Goal: Information Seeking & Learning: Compare options

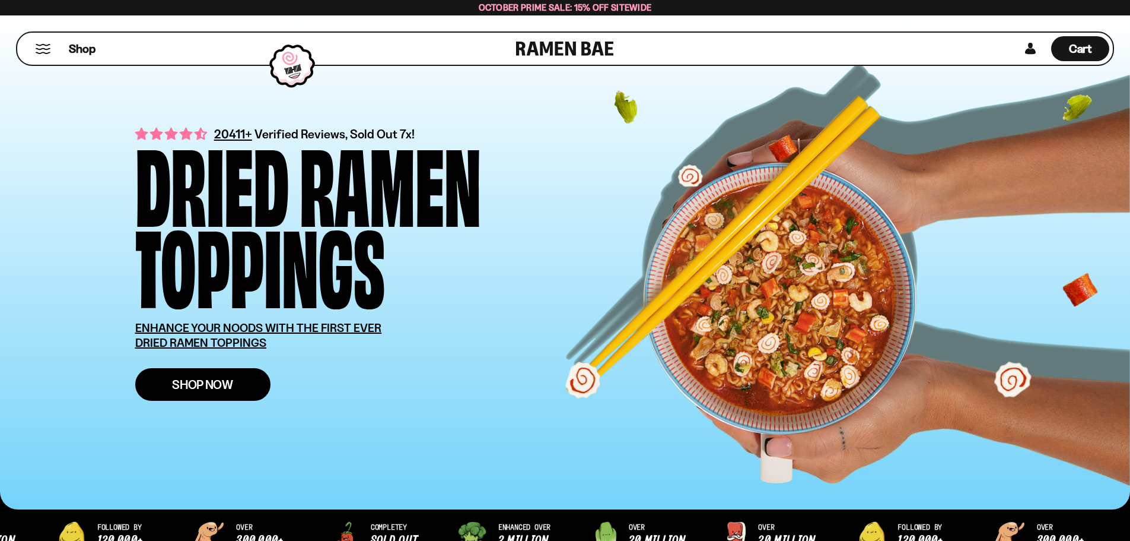
click at [215, 384] on span "Shop Now" at bounding box center [202, 384] width 61 height 12
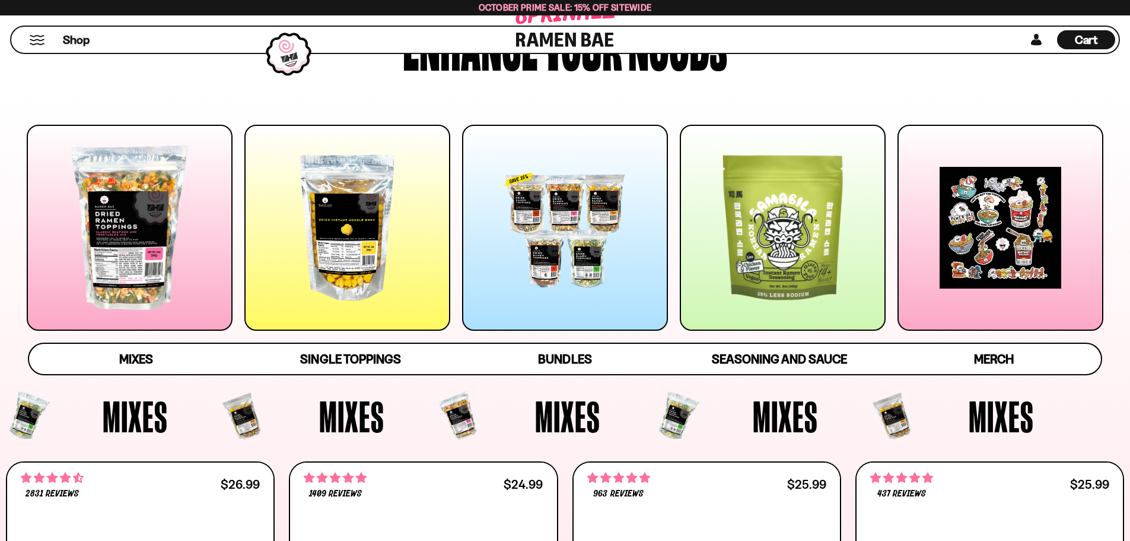
scroll to position [119, 0]
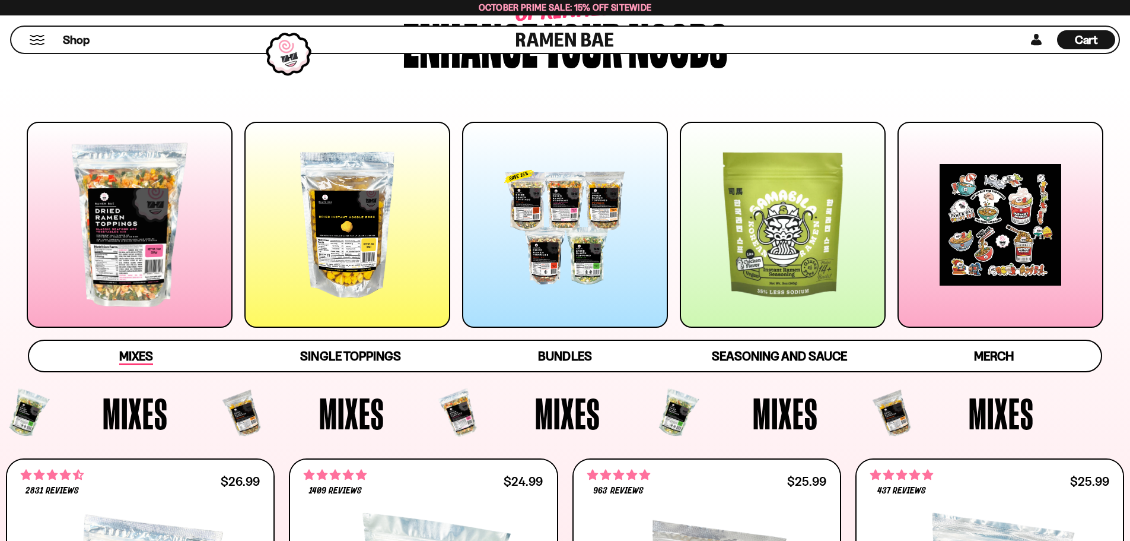
click at [129, 352] on span "Mixes" at bounding box center [136, 356] width 34 height 17
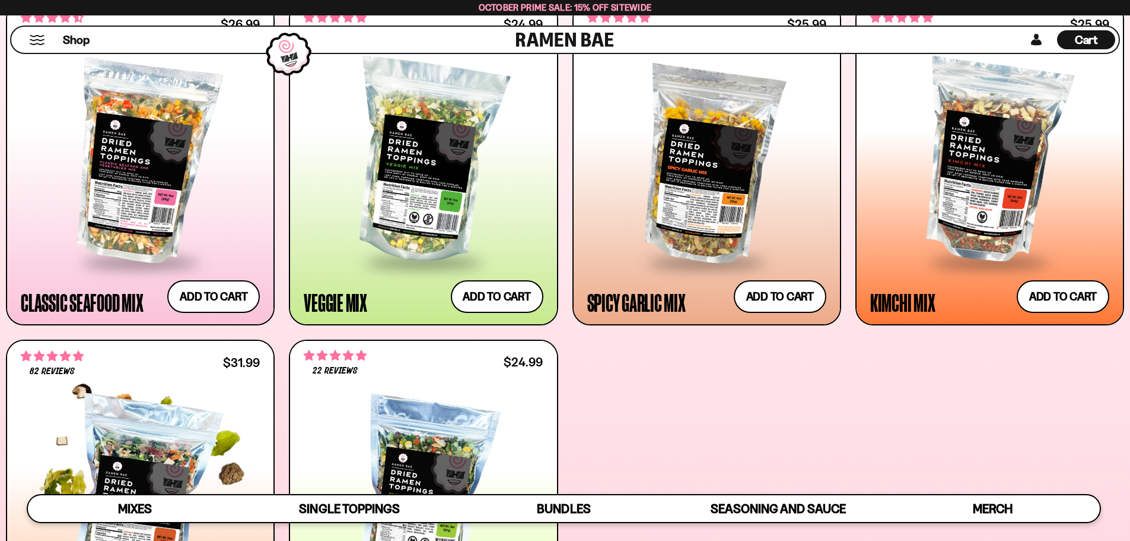
scroll to position [565, 0]
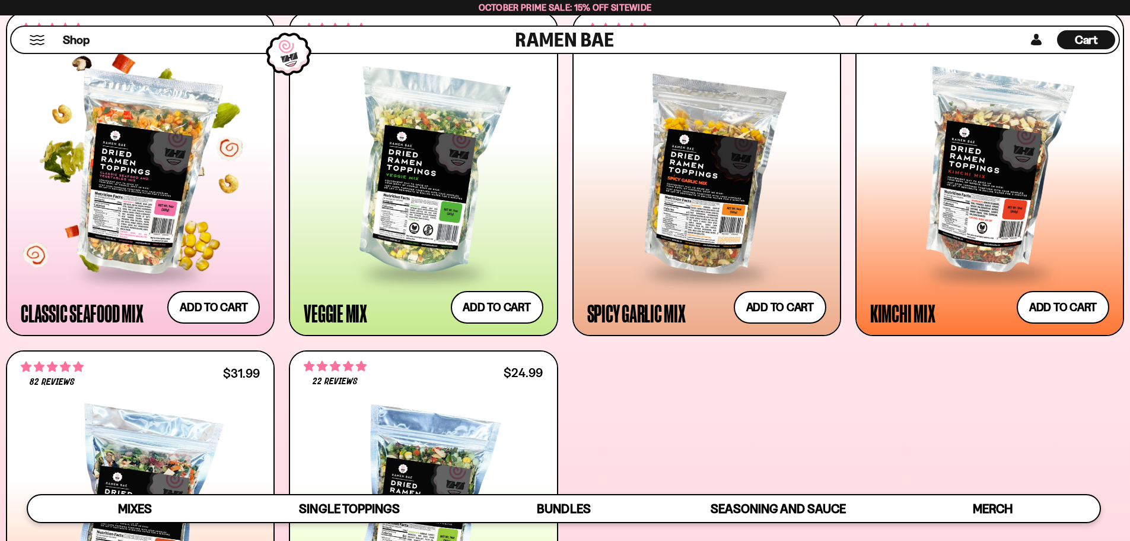
click at [150, 210] on div at bounding box center [140, 173] width 239 height 198
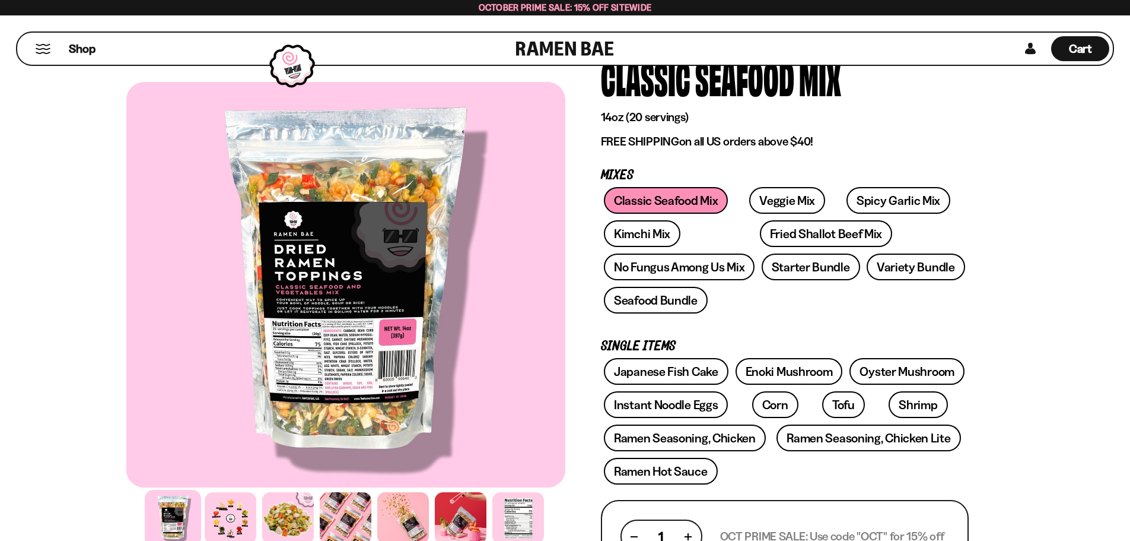
scroll to position [119, 0]
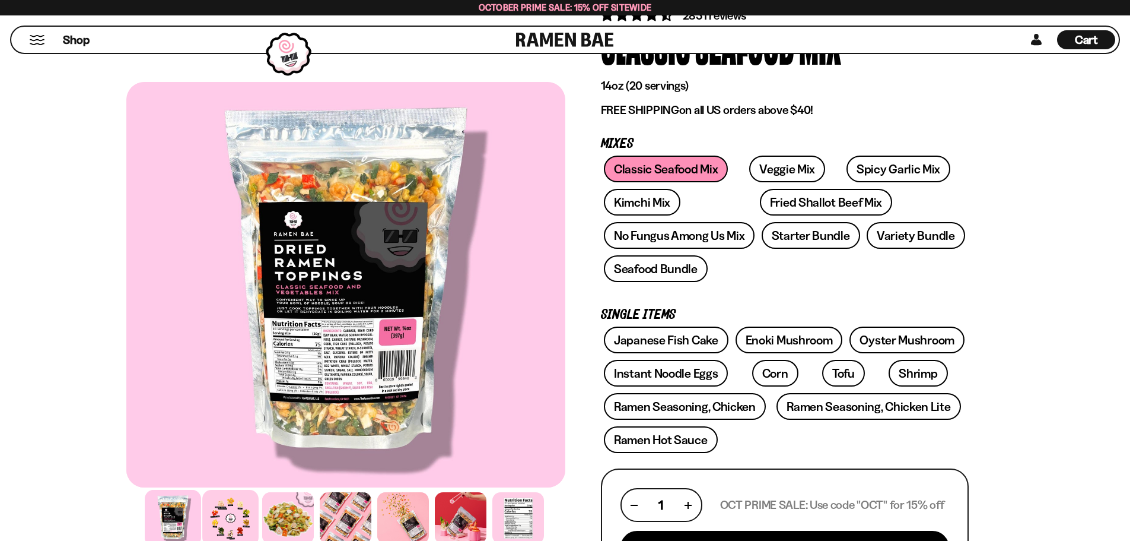
click at [237, 516] on div at bounding box center [230, 518] width 56 height 56
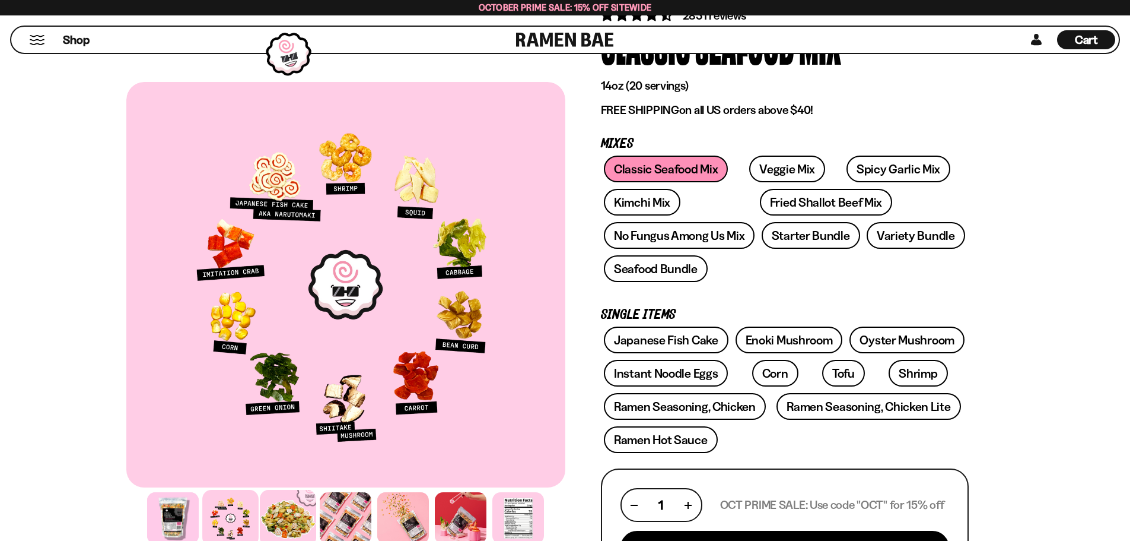
click at [288, 517] on div at bounding box center [288, 518] width 56 height 56
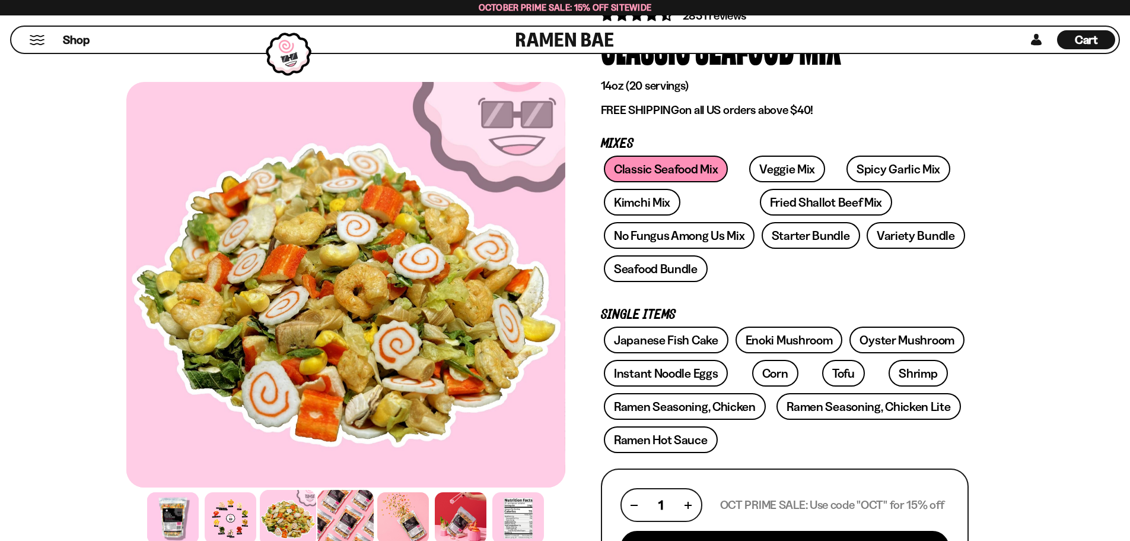
click at [338, 515] on div at bounding box center [345, 518] width 56 height 56
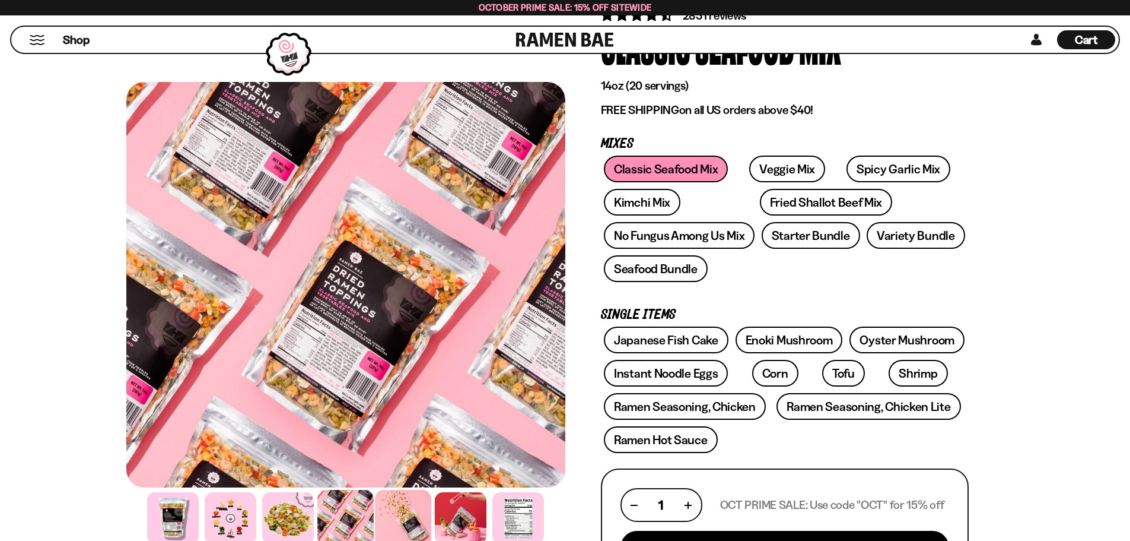
click at [398, 514] on div at bounding box center [403, 518] width 56 height 56
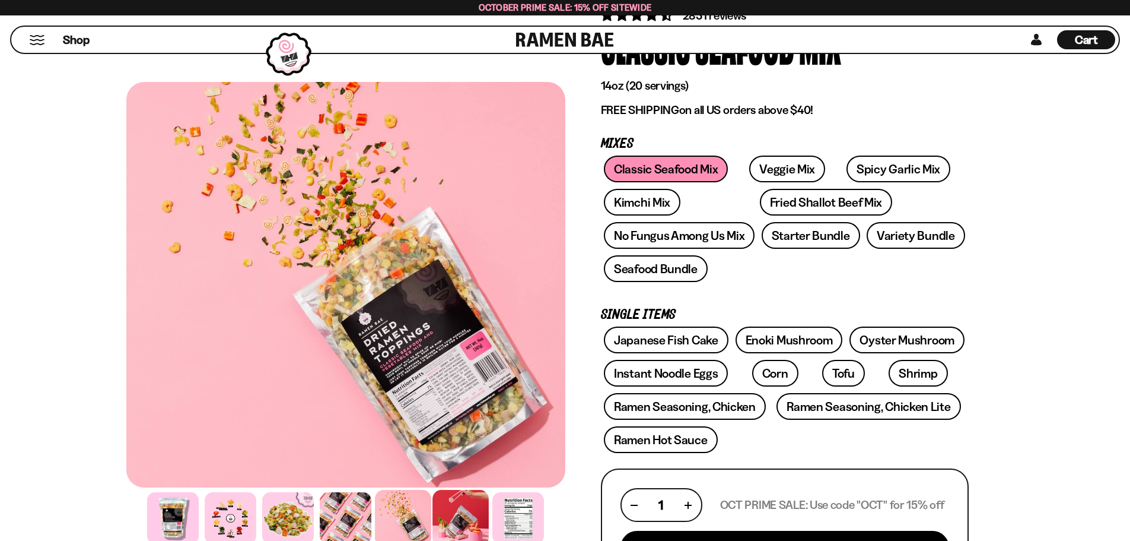
click at [476, 507] on div at bounding box center [461, 518] width 56 height 56
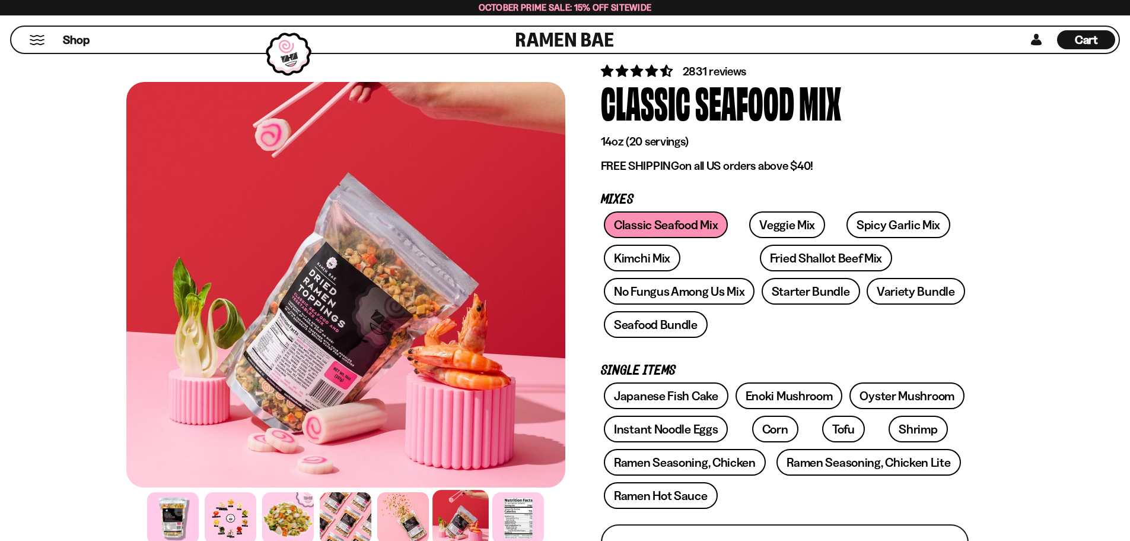
scroll to position [0, 0]
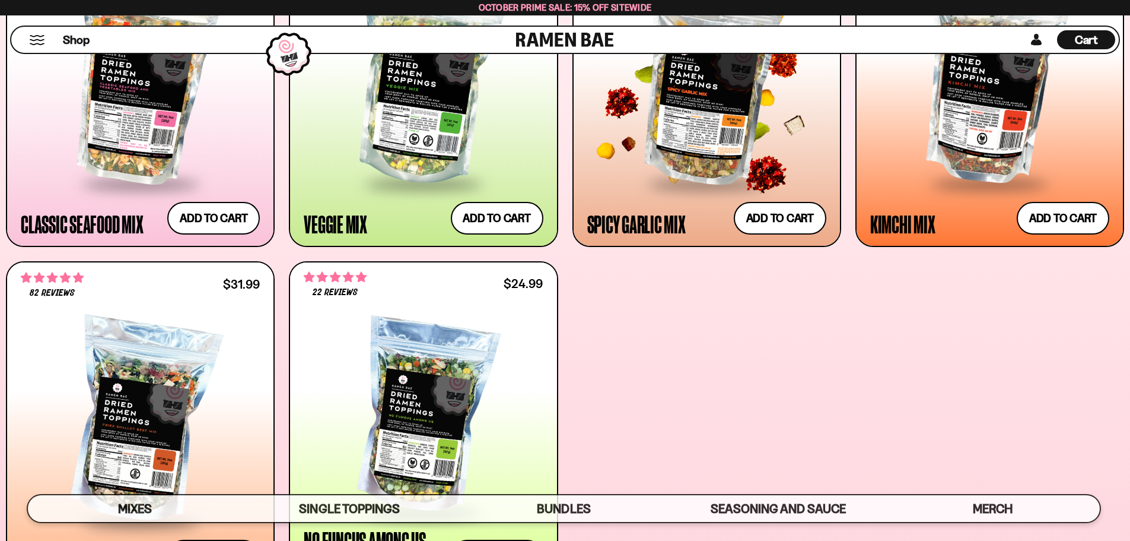
scroll to position [684, 0]
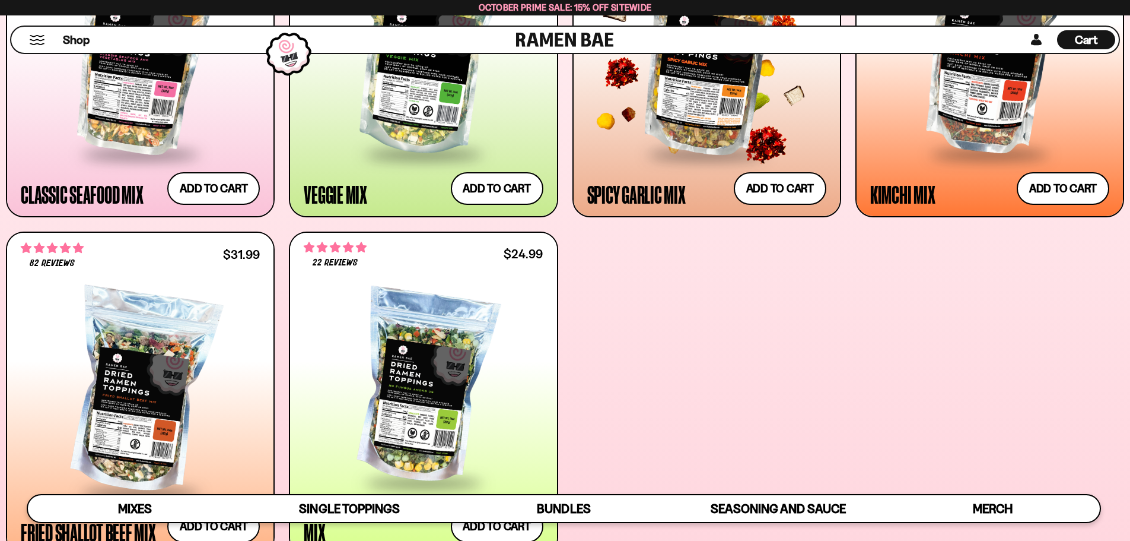
click at [687, 111] on div at bounding box center [706, 54] width 239 height 198
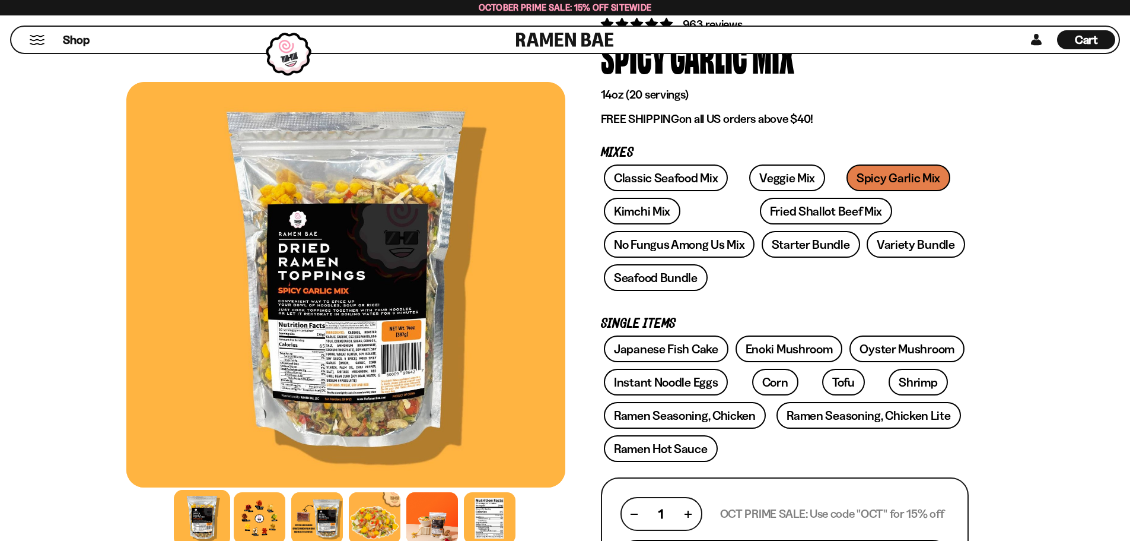
scroll to position [119, 0]
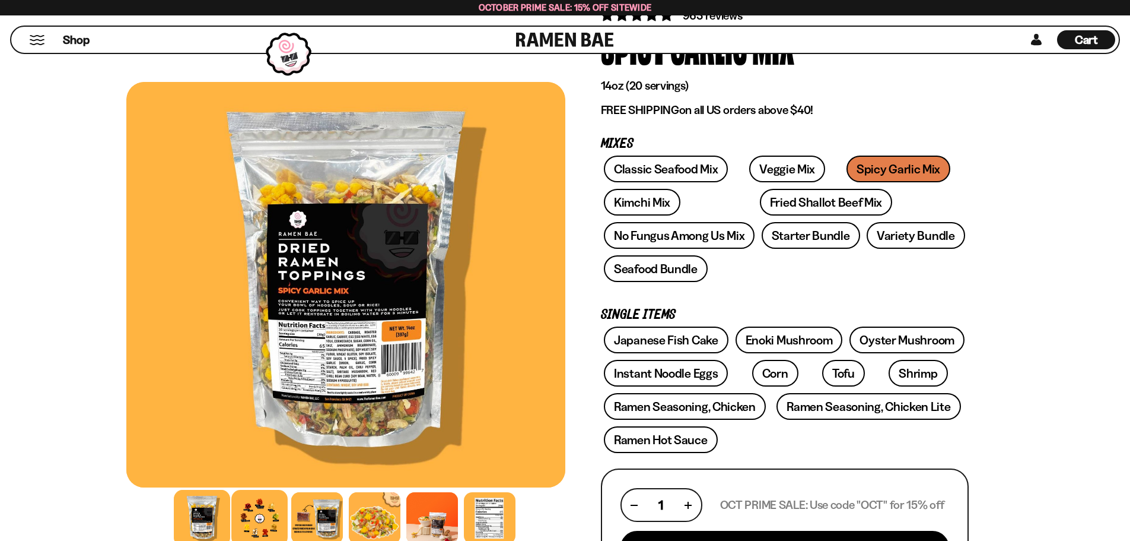
click at [269, 515] on div at bounding box center [259, 518] width 56 height 56
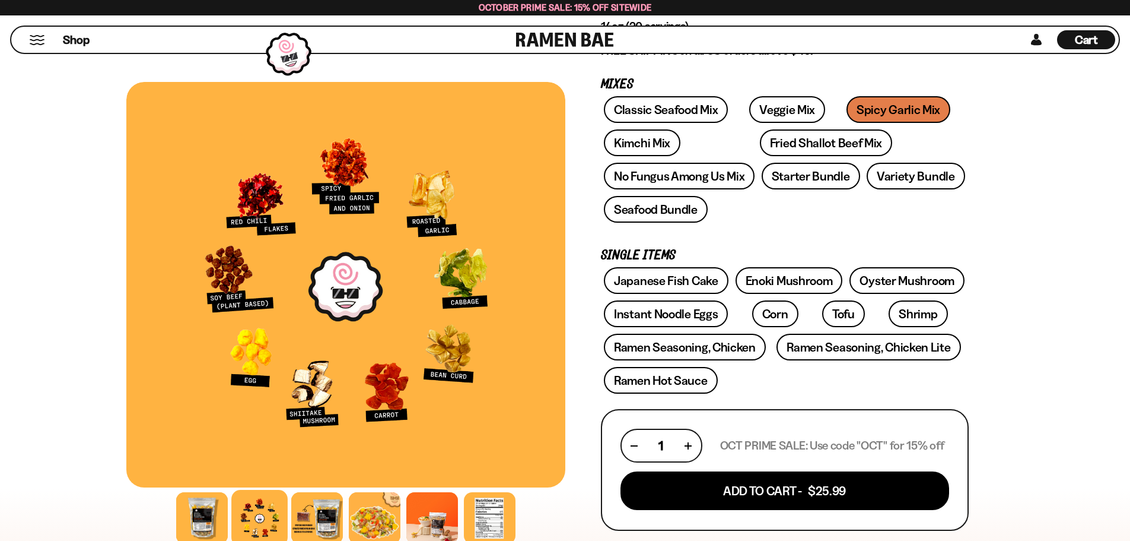
scroll to position [0, 0]
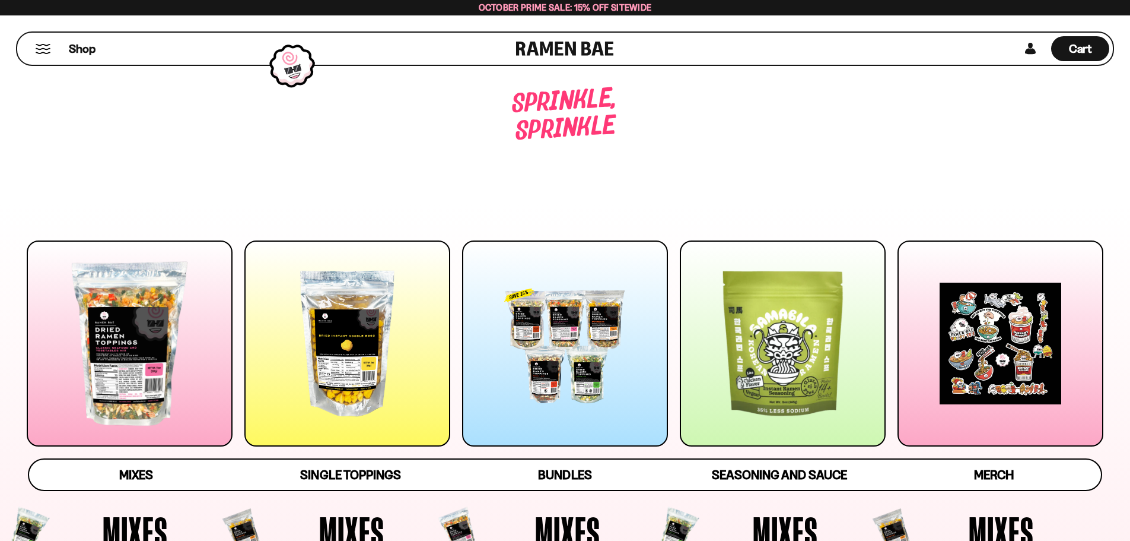
scroll to position [684, 0]
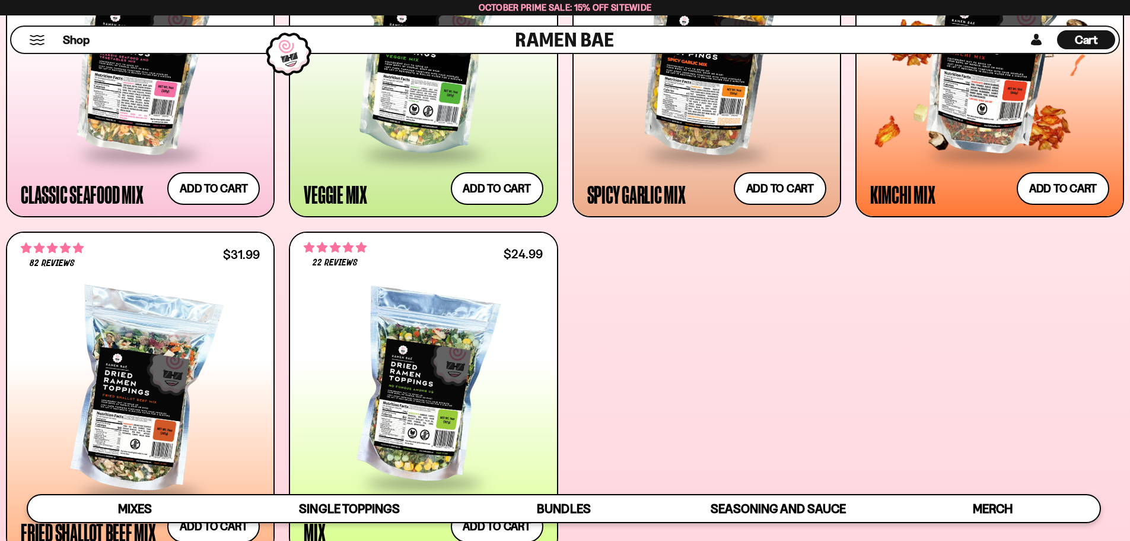
click at [980, 110] on div at bounding box center [989, 54] width 239 height 198
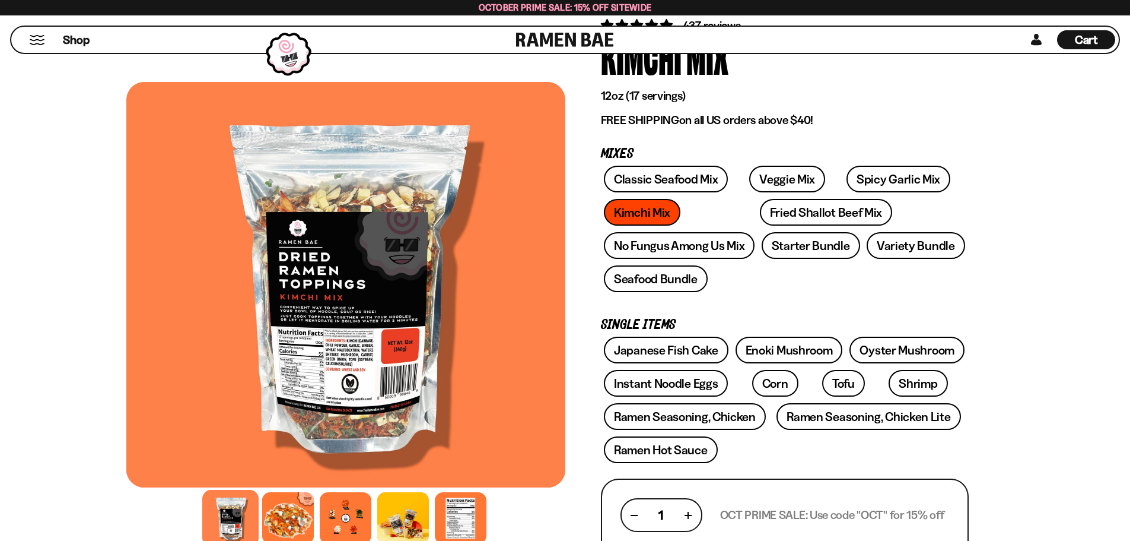
scroll to position [119, 0]
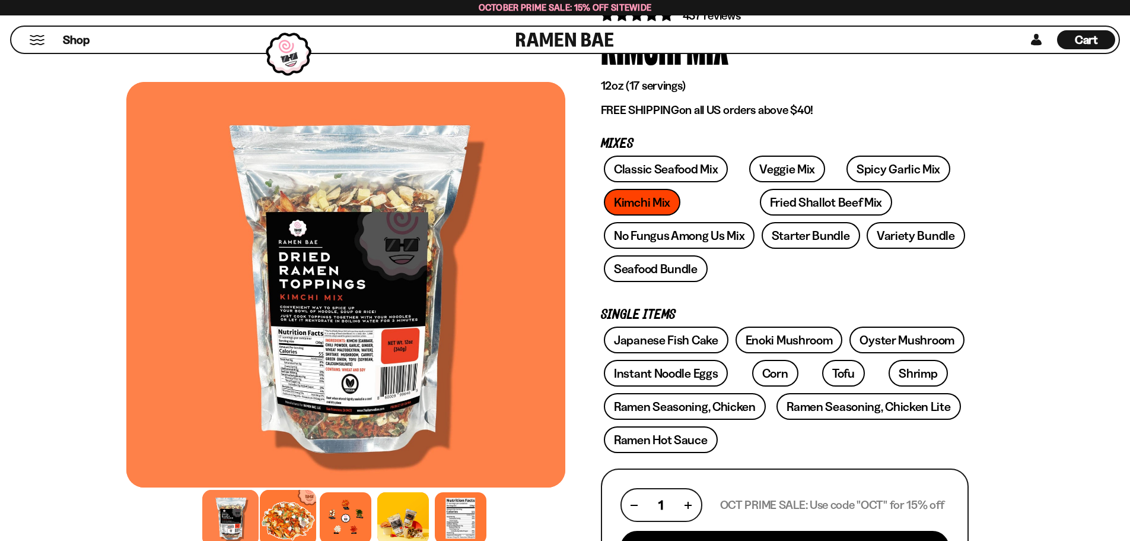
click at [293, 520] on div at bounding box center [288, 518] width 56 height 56
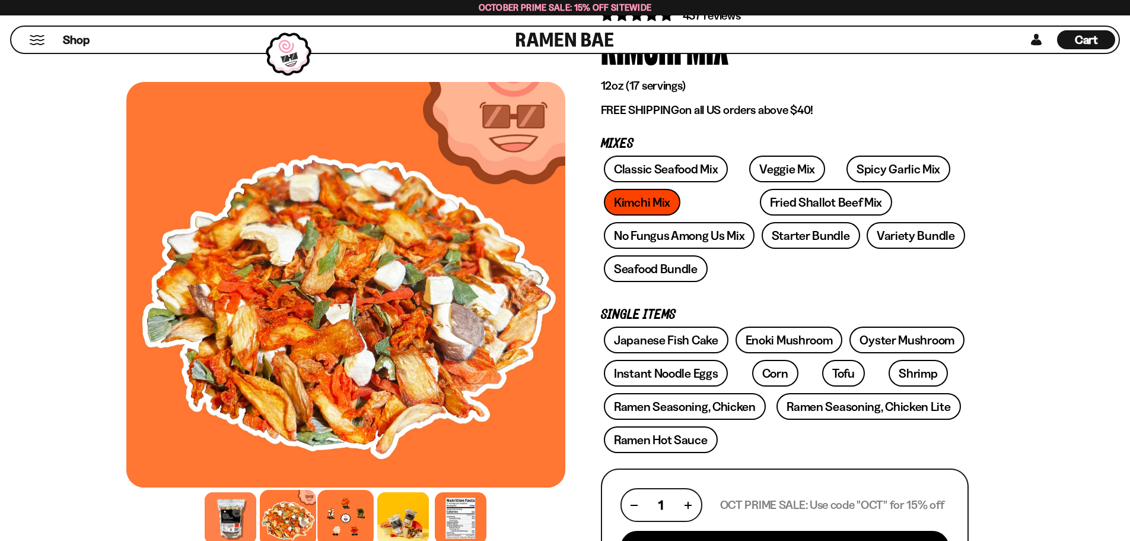
click at [345, 513] on div at bounding box center [345, 518] width 56 height 56
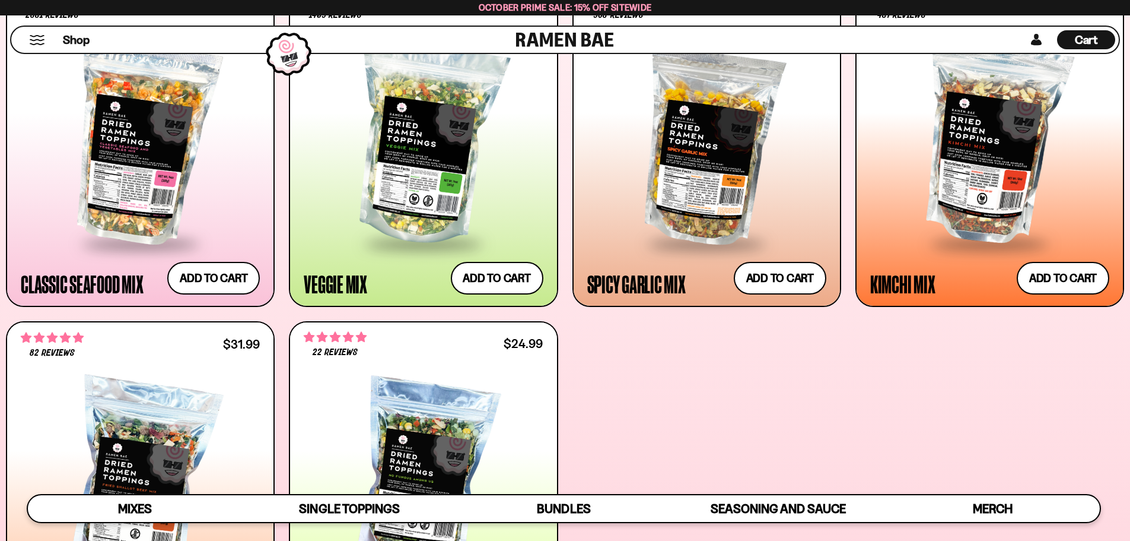
scroll to position [565, 0]
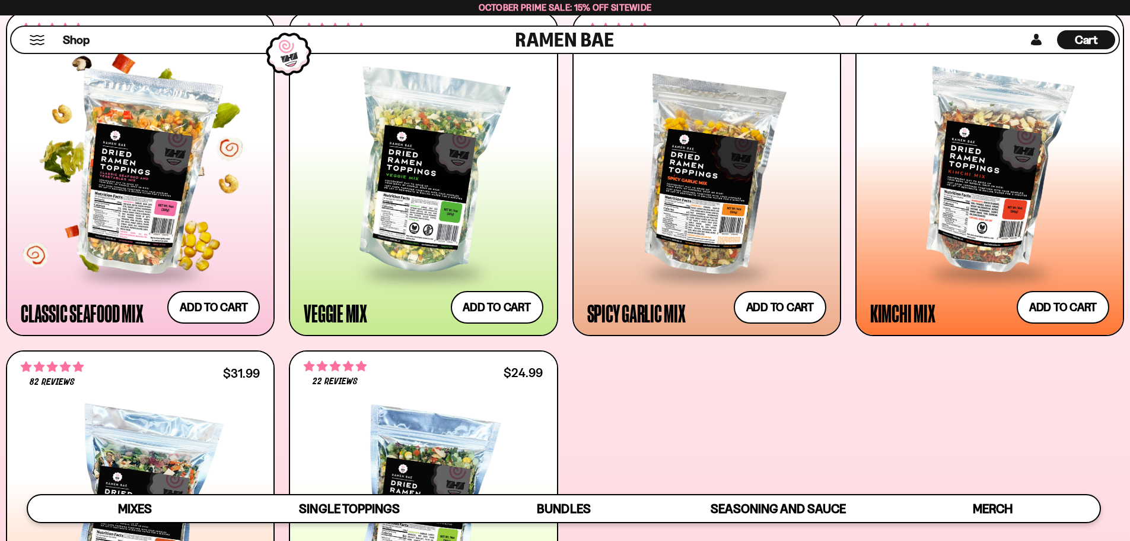
click at [157, 115] on div at bounding box center [140, 173] width 239 height 198
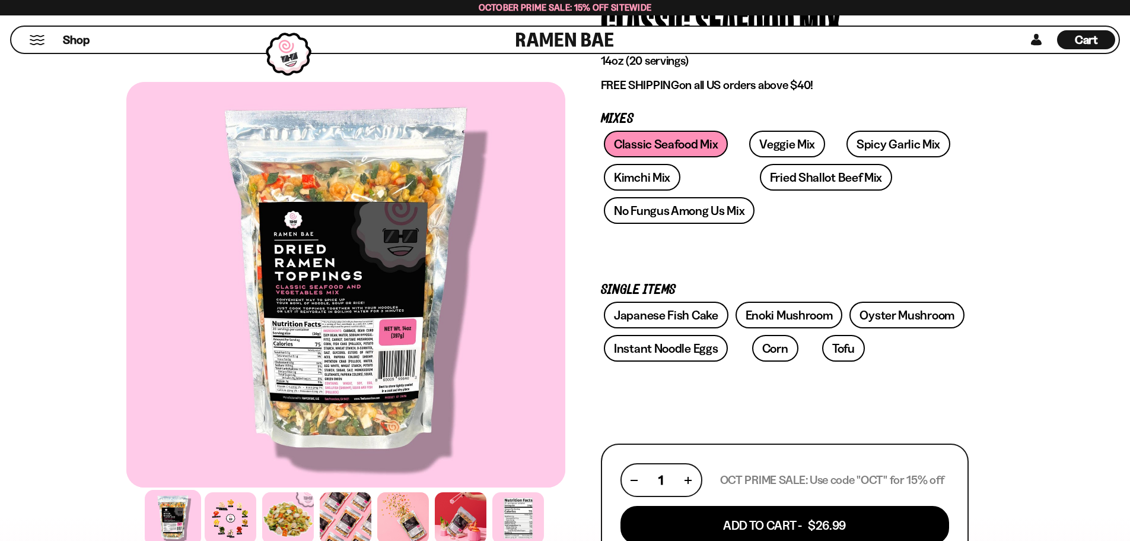
scroll to position [178, 0]
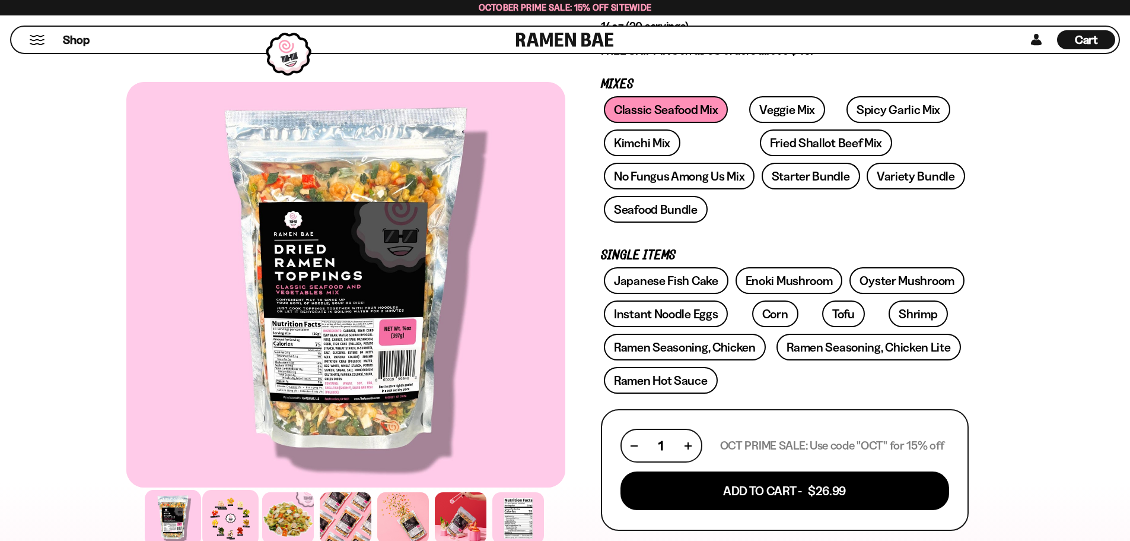
click at [239, 520] on div at bounding box center [230, 518] width 56 height 56
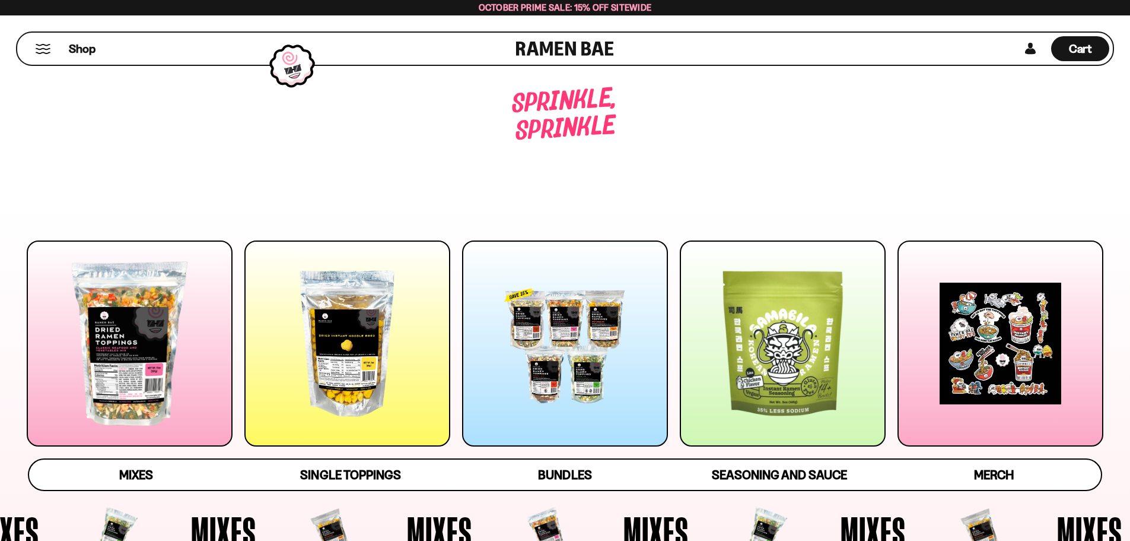
scroll to position [565, 0]
